Goal: Task Accomplishment & Management: Use online tool/utility

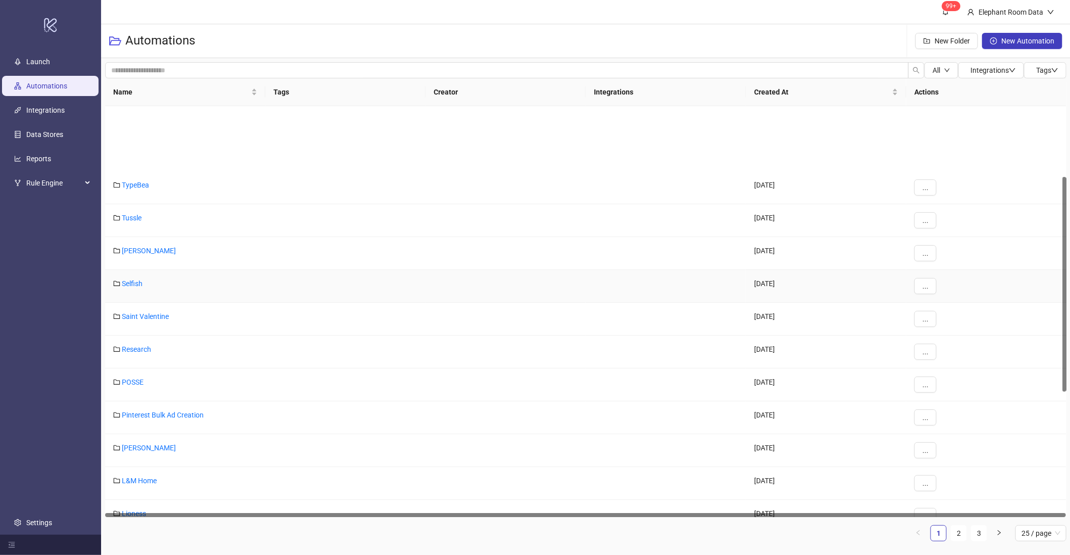
scroll to position [135, 0]
click at [134, 180] on link "[PERSON_NAME]" at bounding box center [149, 182] width 54 height 8
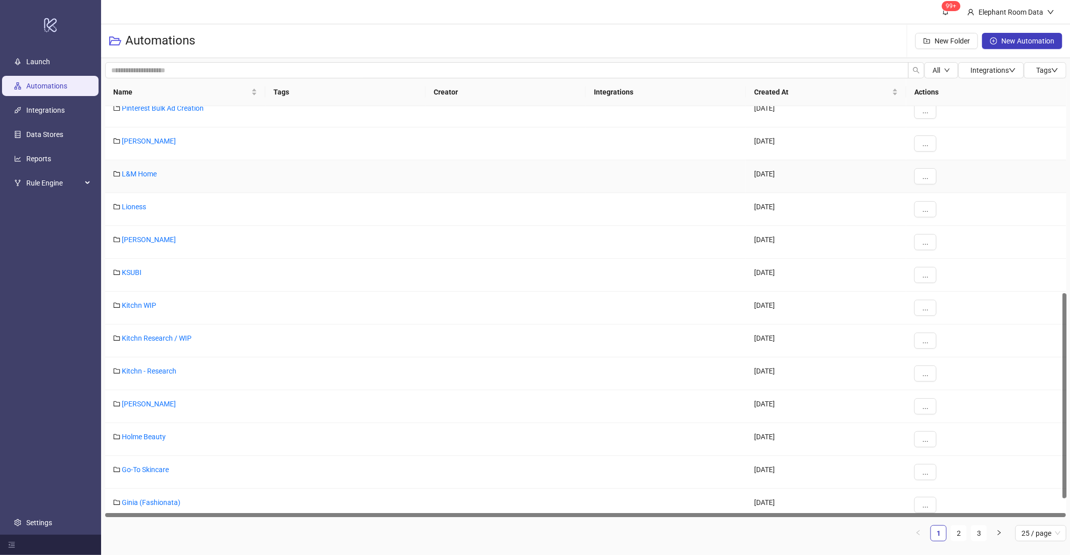
scroll to position [397, 0]
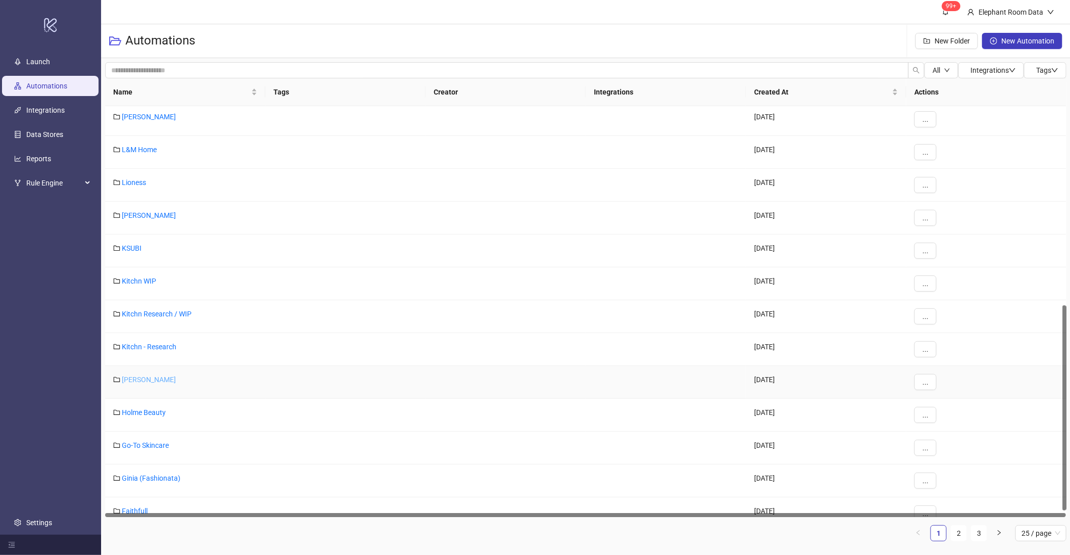
click at [131, 380] on link "[PERSON_NAME]" at bounding box center [149, 380] width 54 height 8
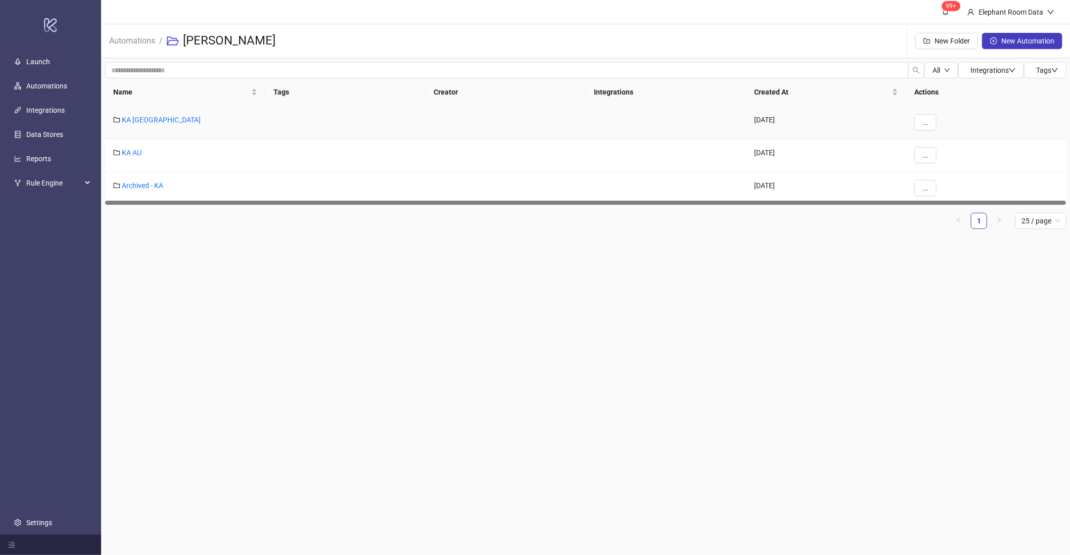
drag, startPoint x: 121, startPoint y: 112, endPoint x: 127, endPoint y: 114, distance: 6.3
click at [122, 112] on div "KA [GEOGRAPHIC_DATA]" at bounding box center [185, 122] width 160 height 33
drag, startPoint x: 127, startPoint y: 114, endPoint x: 168, endPoint y: 117, distance: 41.1
click at [128, 114] on div "KA [GEOGRAPHIC_DATA]" at bounding box center [185, 122] width 160 height 33
click at [118, 118] on icon "folder" at bounding box center [116, 119] width 7 height 7
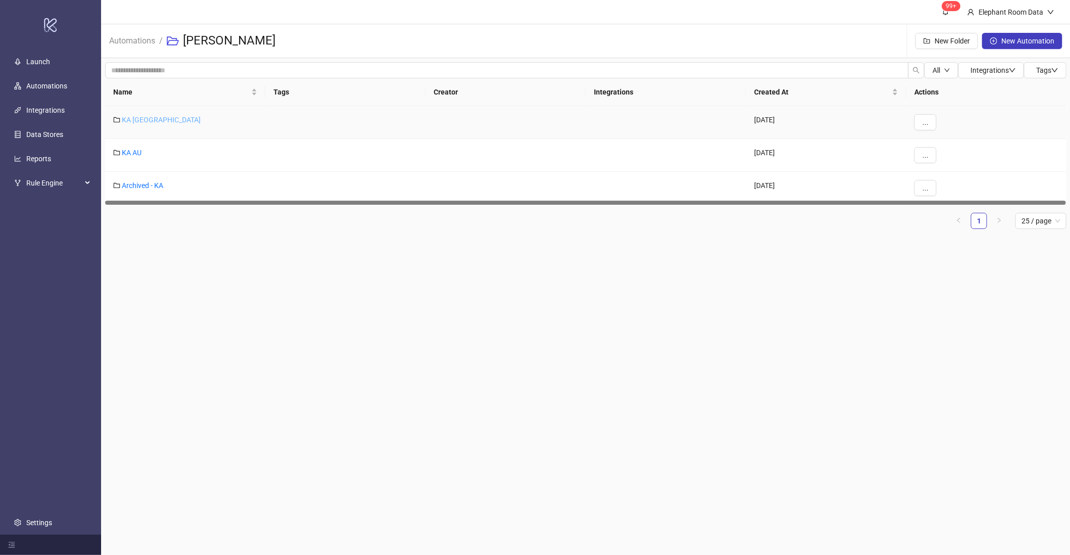
click at [122, 118] on link "KA [GEOGRAPHIC_DATA]" at bounding box center [161, 120] width 79 height 8
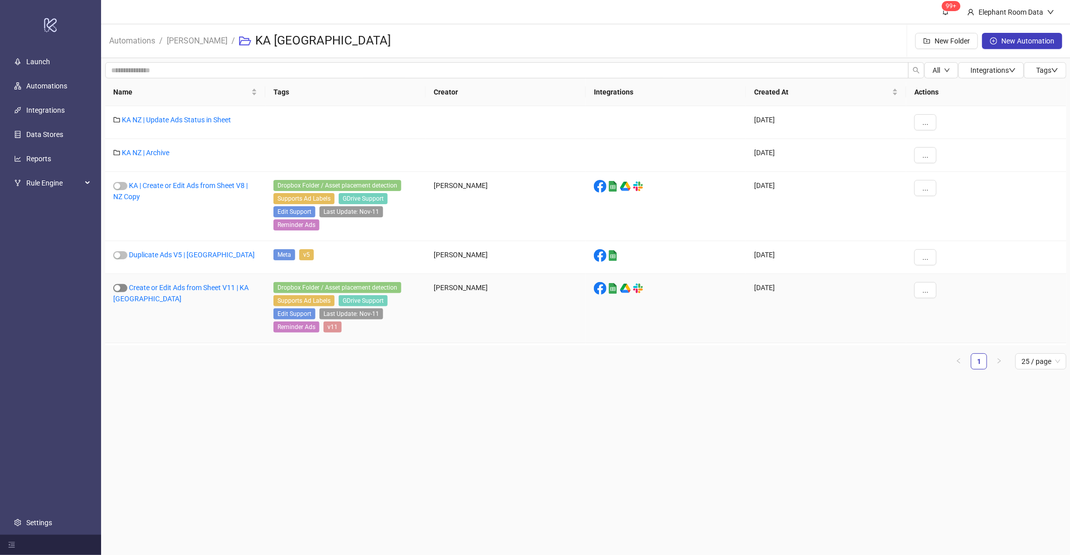
click at [116, 290] on div "button" at bounding box center [117, 288] width 6 height 6
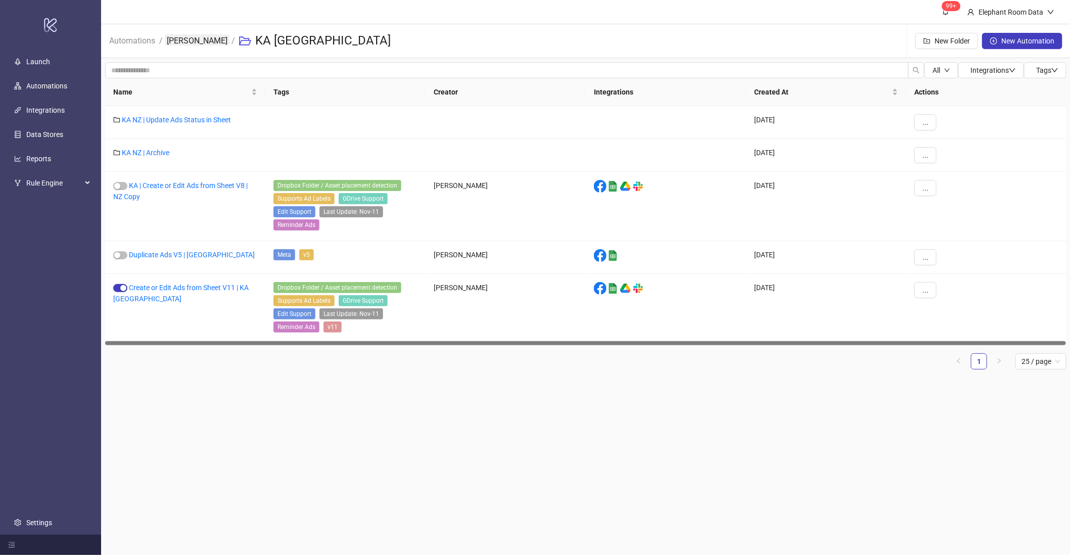
click at [202, 39] on link "[PERSON_NAME]" at bounding box center [197, 39] width 65 height 11
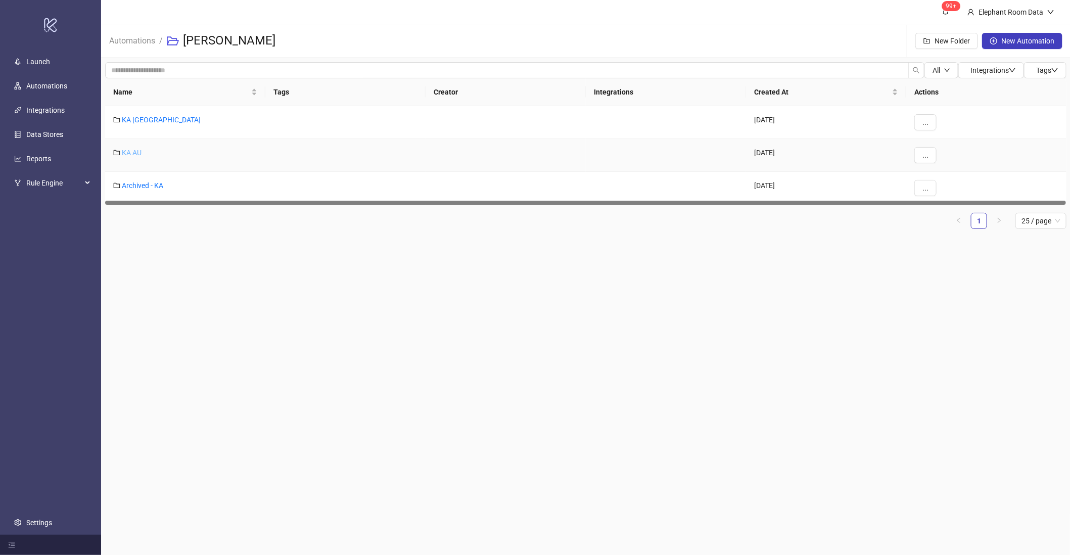
click at [124, 149] on link "KA AU" at bounding box center [132, 153] width 20 height 8
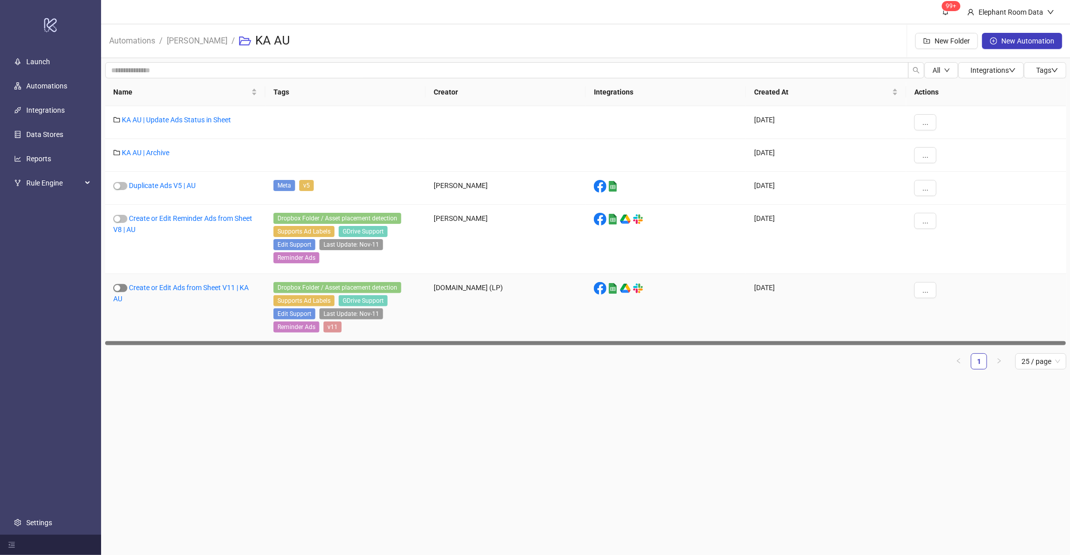
click at [125, 290] on span "button" at bounding box center [120, 288] width 14 height 8
click at [203, 288] on link "Create or Edit Ads from Sheet V11 | KA AU" at bounding box center [180, 293] width 135 height 19
